Goal: Check status

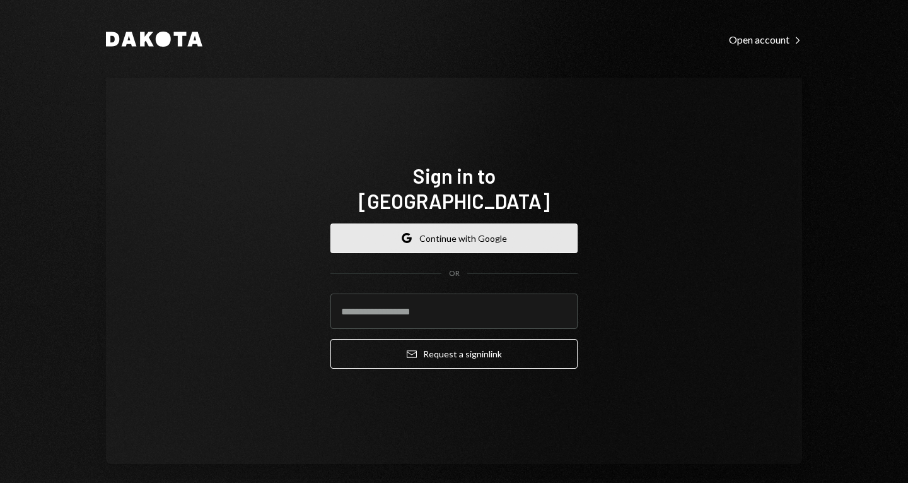
click at [440, 238] on button "Google Continue with Google" at bounding box center [454, 238] width 247 height 30
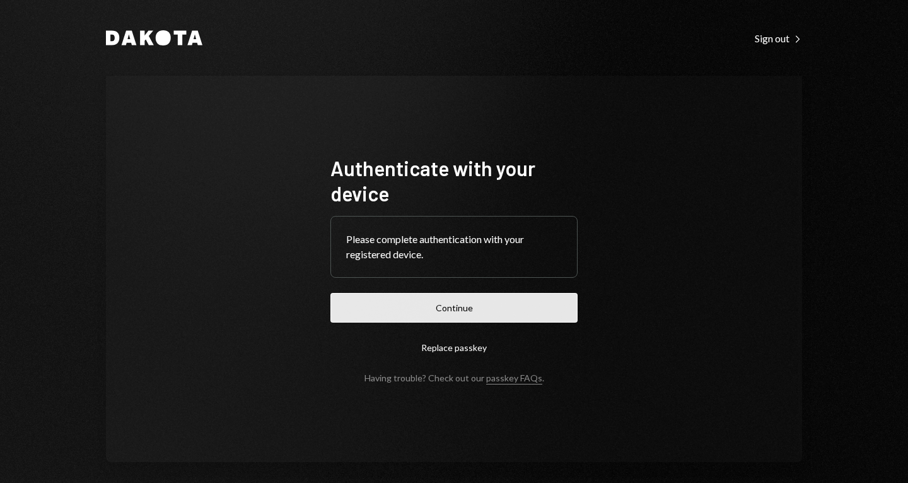
click at [443, 318] on button "Continue" at bounding box center [454, 308] width 247 height 30
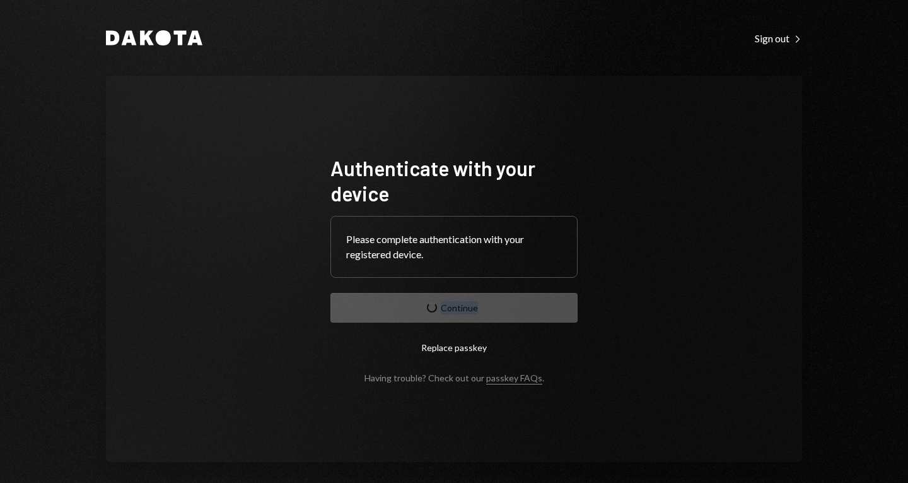
click at [443, 318] on form "Authenticate with your device Please complete authentication with your register…" at bounding box center [454, 269] width 247 height 228
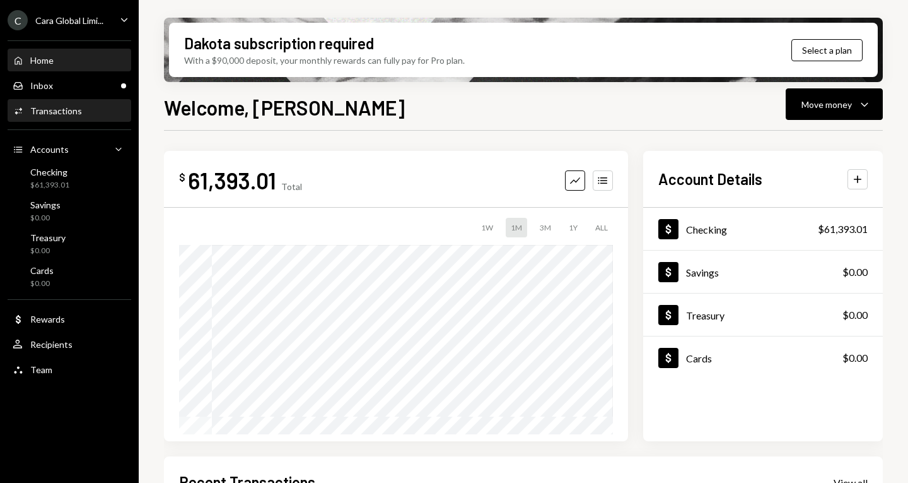
click at [93, 106] on div "Activities Transactions" at bounding box center [70, 110] width 114 height 11
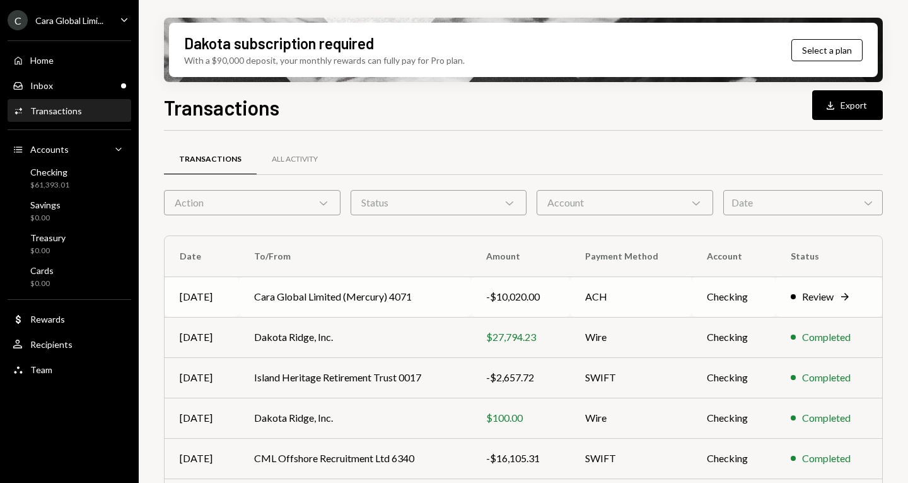
click at [470, 295] on td "Cara Global Limited (Mercury) 4071" at bounding box center [355, 296] width 232 height 40
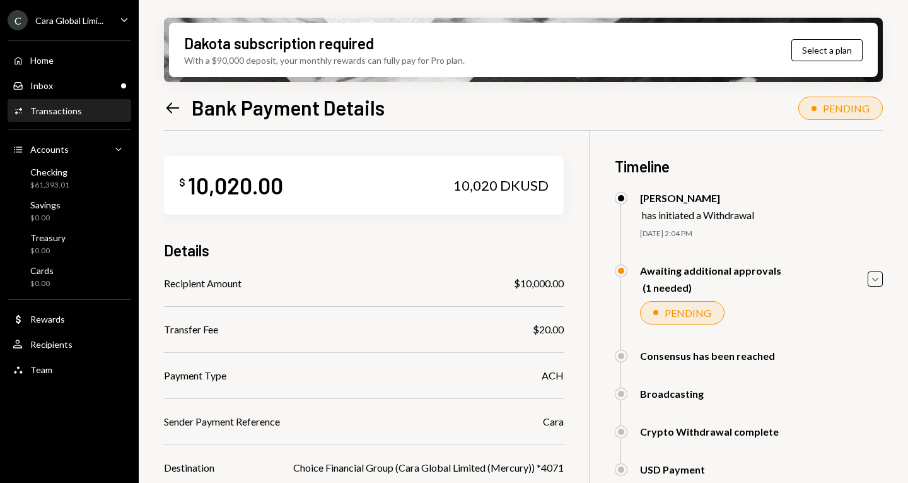
click at [845, 187] on div "Timeline Eadaoin Fleming has initiated a Withdrawal 09/16/25 2:04 PM Awaiting a…" at bounding box center [749, 316] width 268 height 370
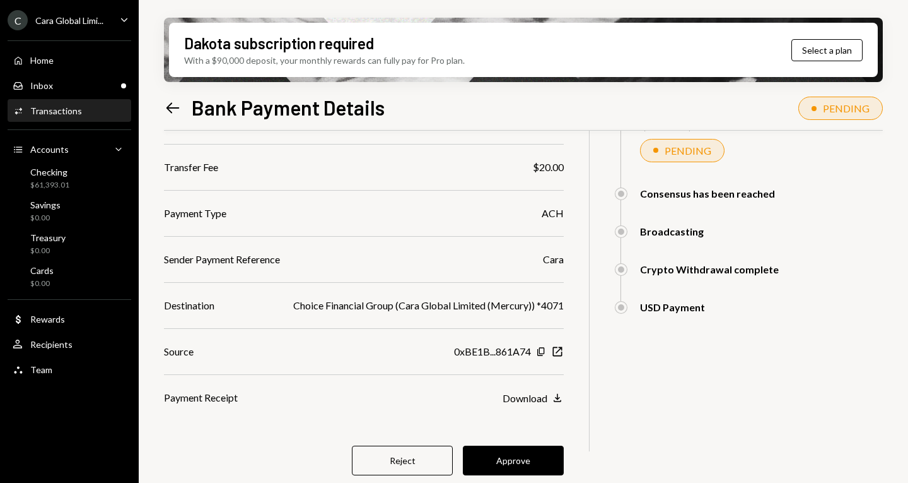
scroll to position [165, 0]
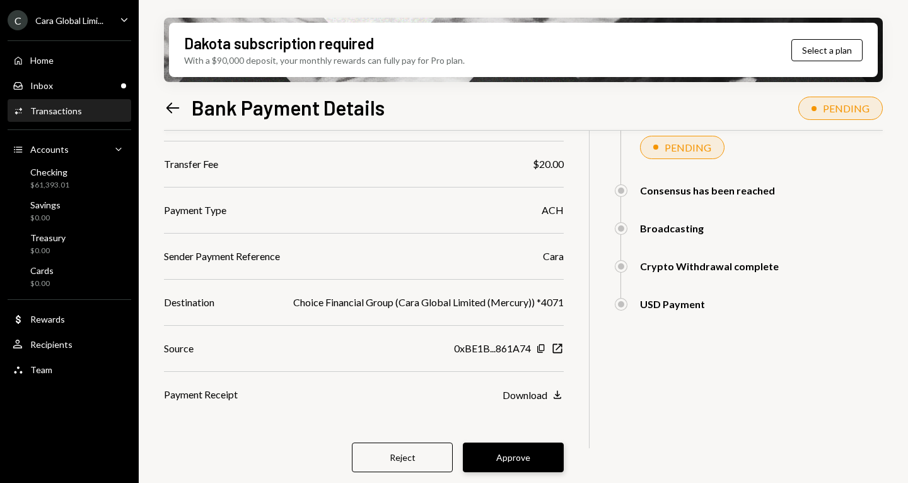
click at [507, 452] on button "Approve" at bounding box center [513, 457] width 101 height 30
